Goal: Download file/media

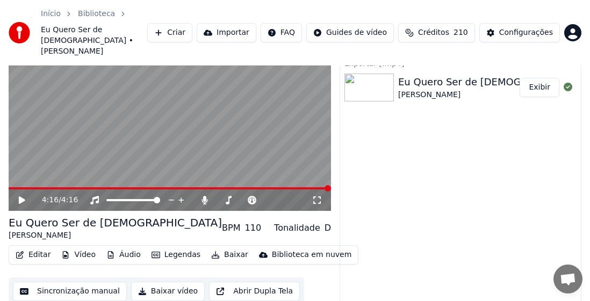
scroll to position [541, 0]
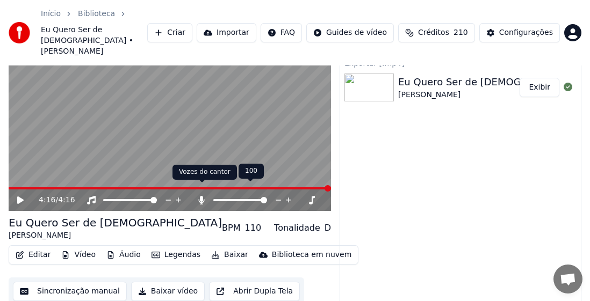
click at [204, 196] on icon at bounding box center [201, 200] width 11 height 9
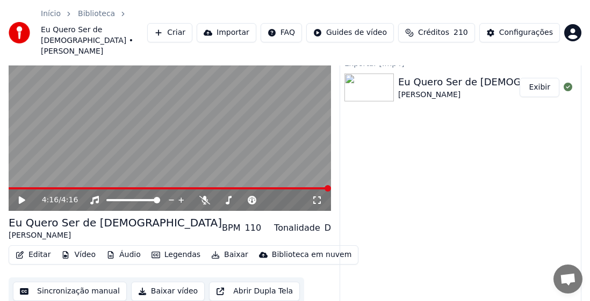
click at [169, 282] on button "Baixar vídeo" at bounding box center [168, 291] width 74 height 19
